Goal: Information Seeking & Learning: Compare options

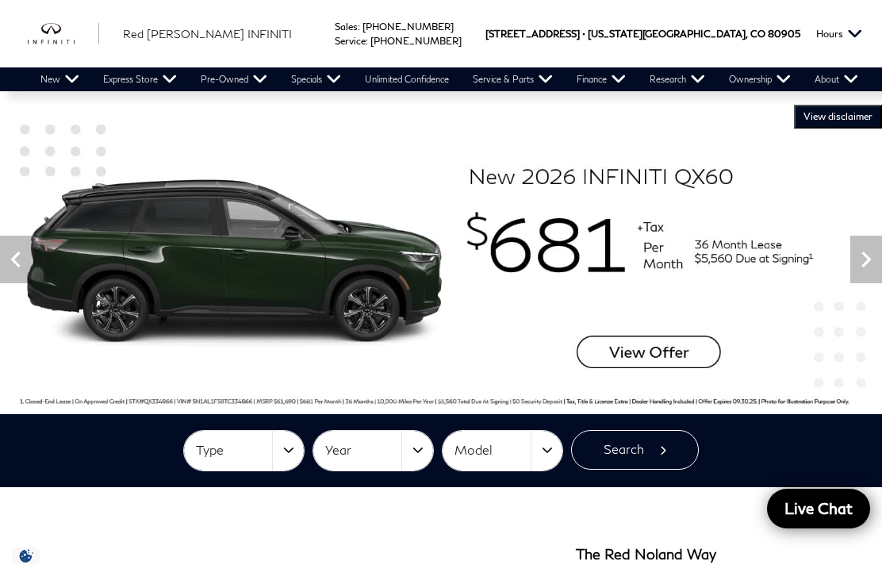
click at [0, 0] on link "View Certified Inventory" at bounding box center [0, 0] width 0 height 0
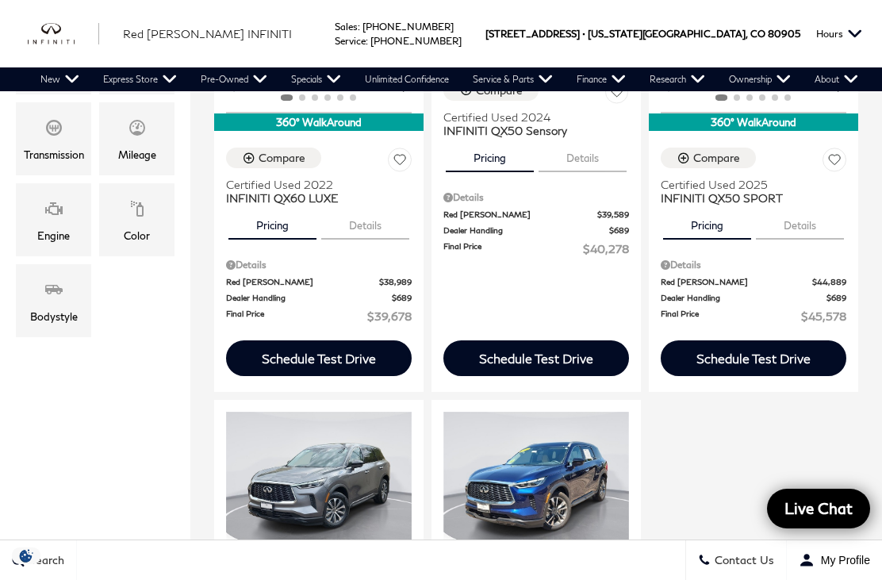
scroll to position [580, 0]
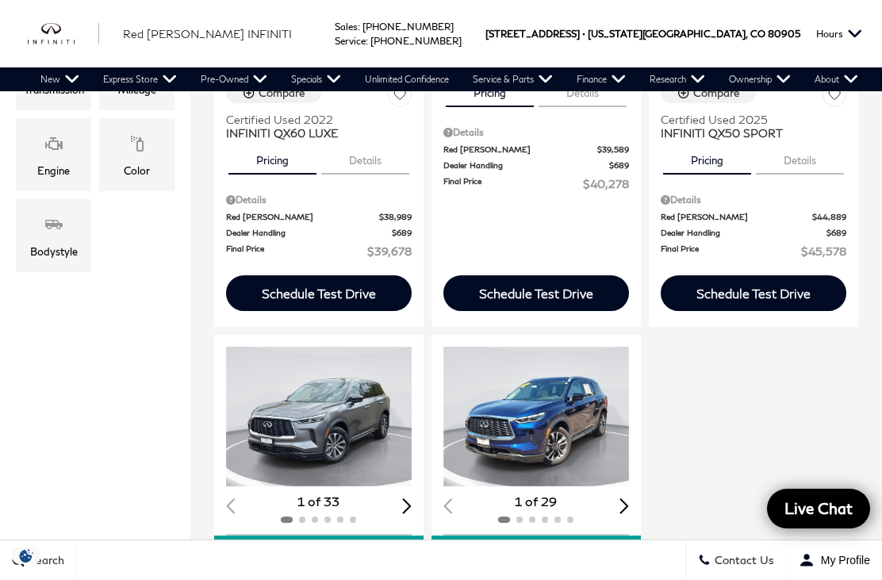
click at [335, 373] on img "1 / 2" at bounding box center [319, 416] width 186 height 140
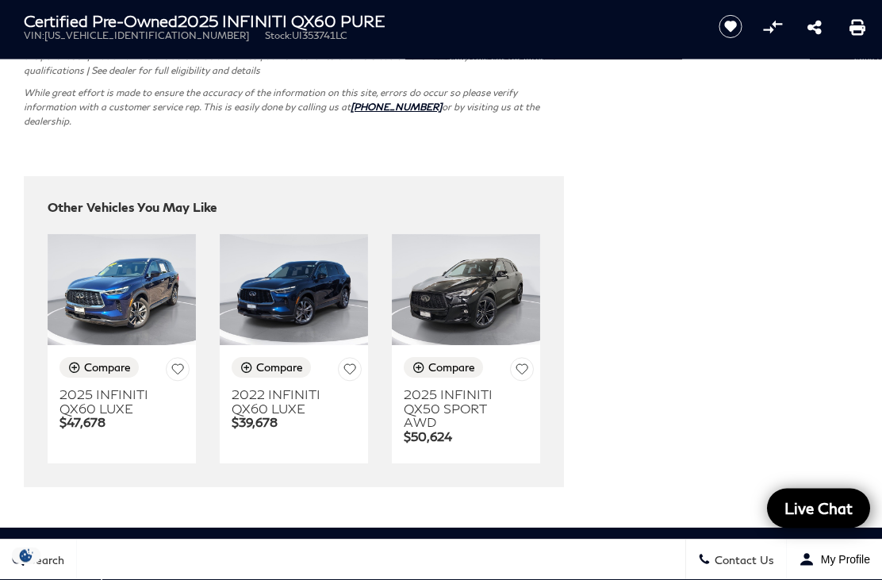
scroll to position [4506, 0]
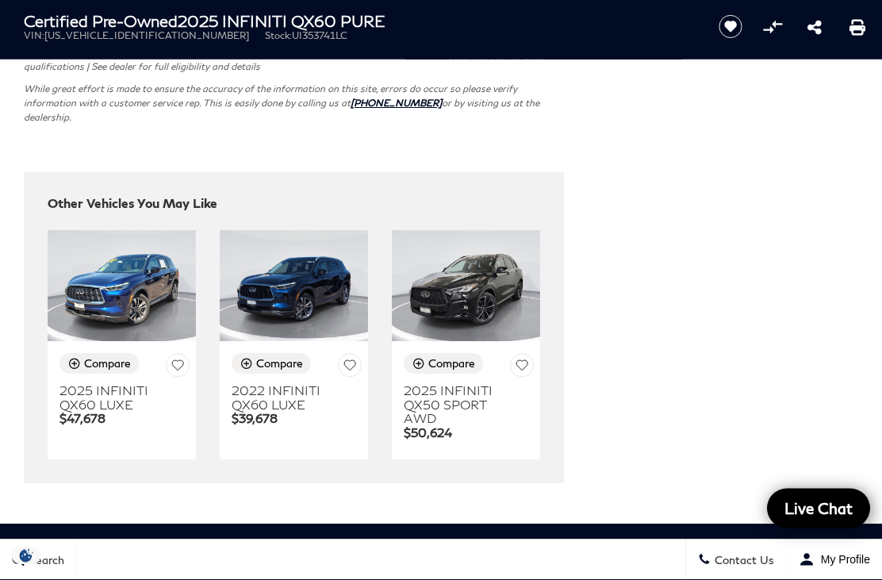
click at [473, 342] on img at bounding box center [466, 286] width 148 height 111
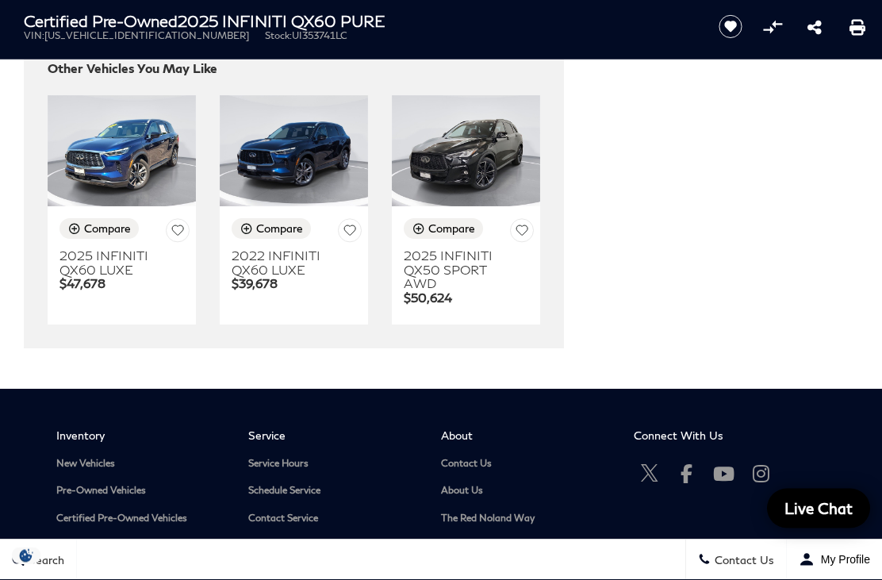
scroll to position [4643, 0]
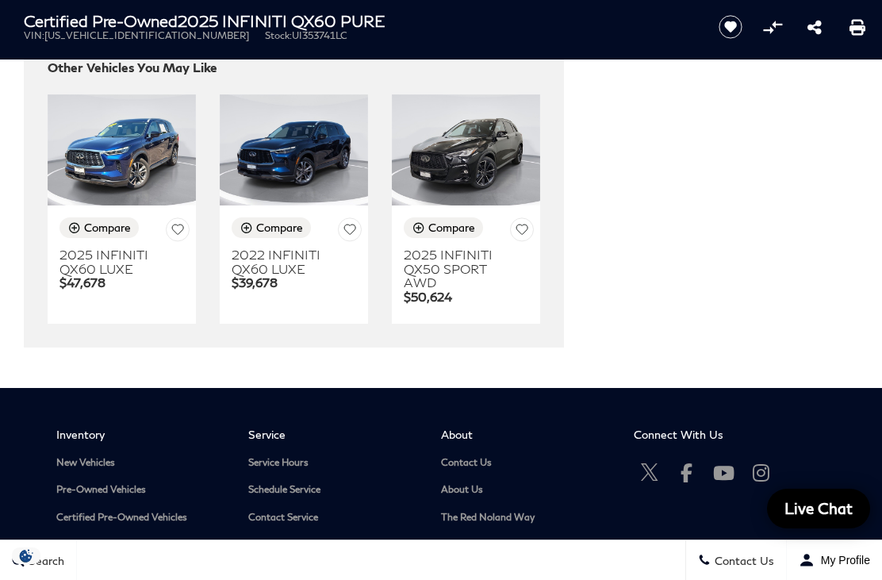
click at [304, 205] on img at bounding box center [294, 149] width 148 height 111
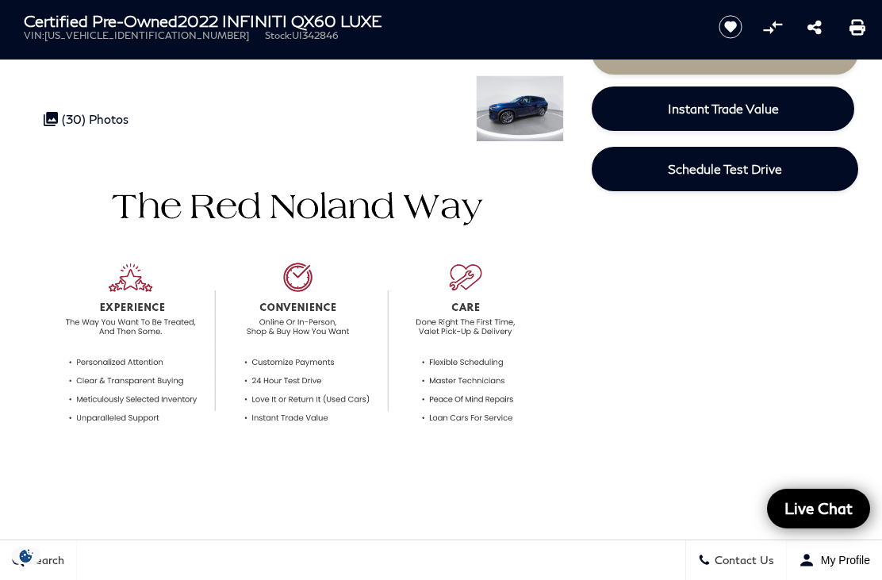
scroll to position [349, 0]
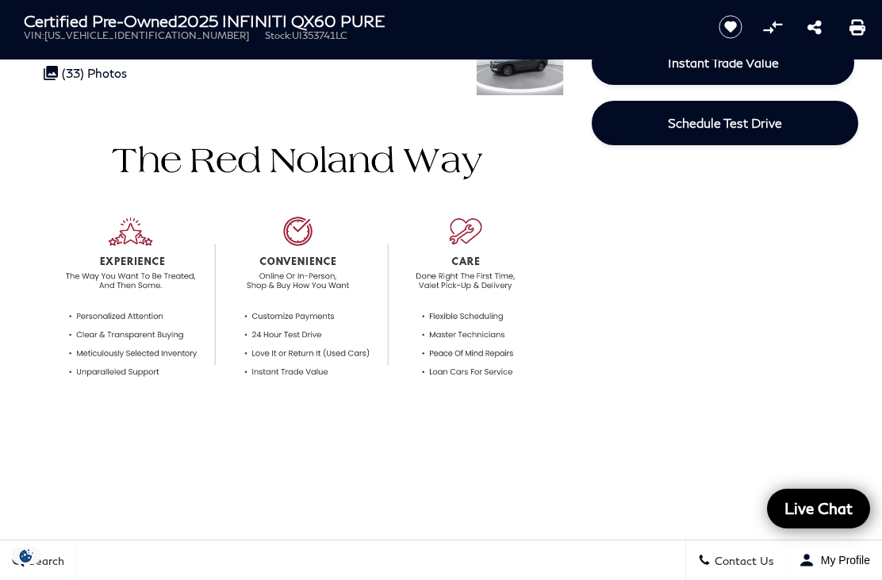
scroll to position [376, 0]
